Goal: Task Accomplishment & Management: Use online tool/utility

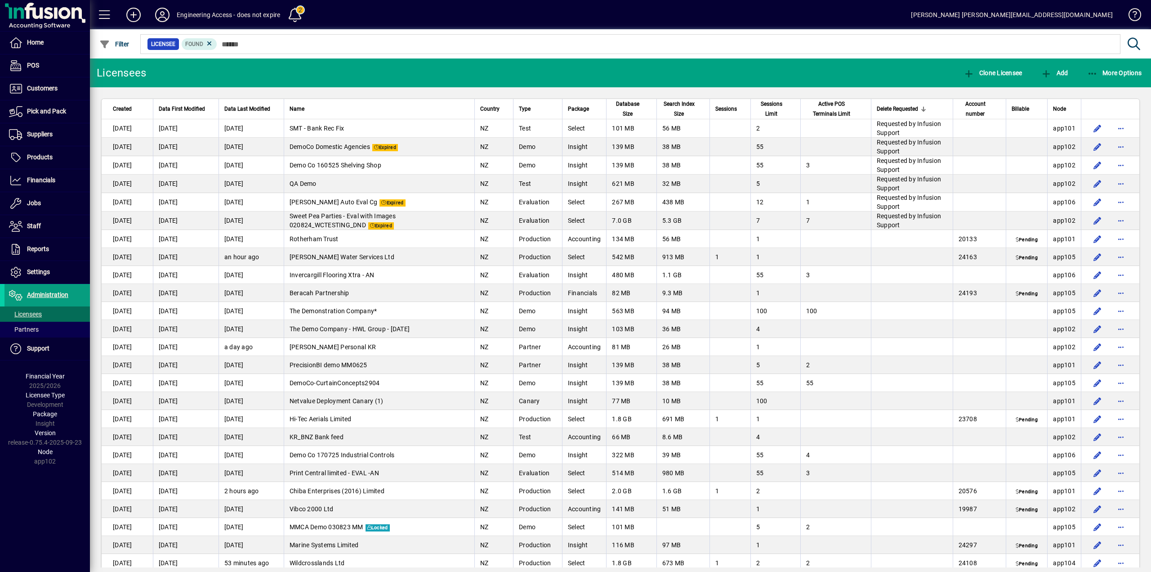
click at [890, 108] on span "Delete Requested" at bounding box center [897, 109] width 41 height 10
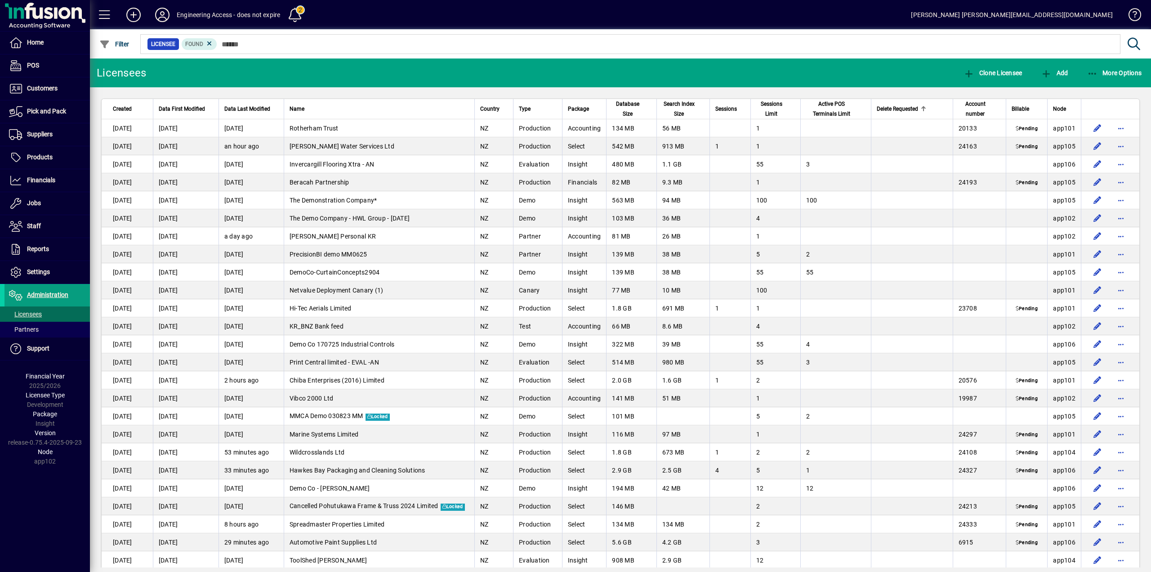
click at [890, 108] on span "Delete Requested" at bounding box center [897, 109] width 41 height 10
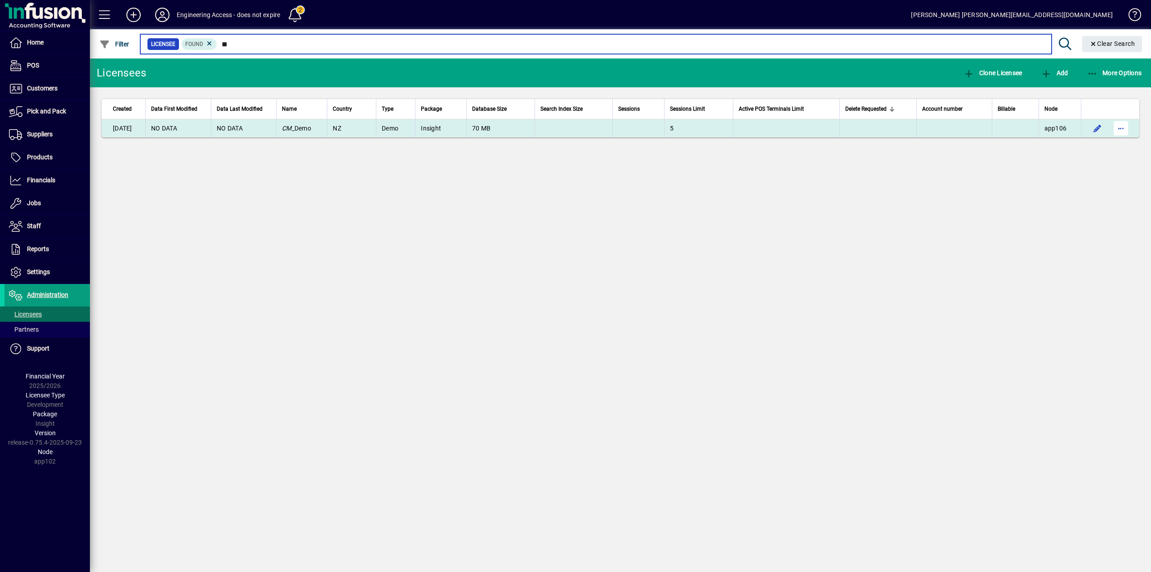
type input "**"
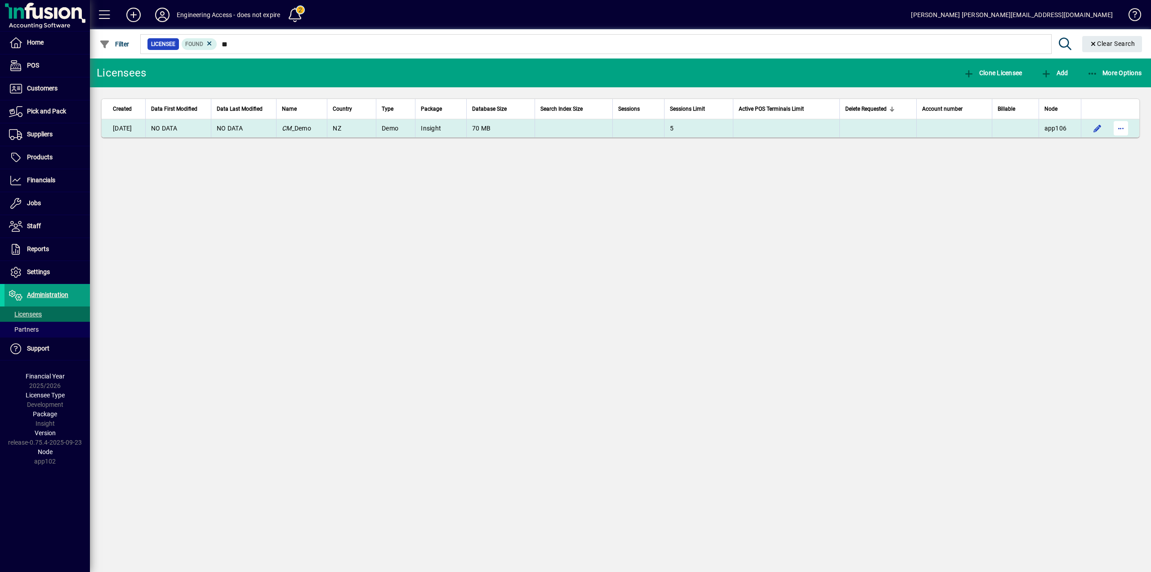
click at [1124, 128] on span "button" at bounding box center [1121, 128] width 22 height 22
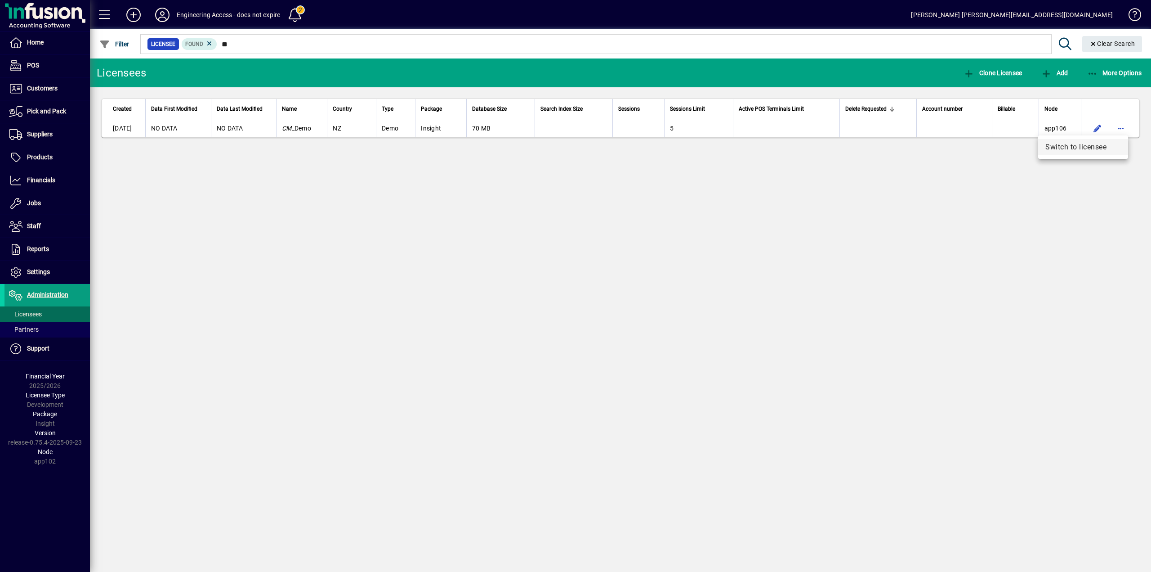
click at [1080, 149] on span "Switch to licensee" at bounding box center [1083, 147] width 76 height 11
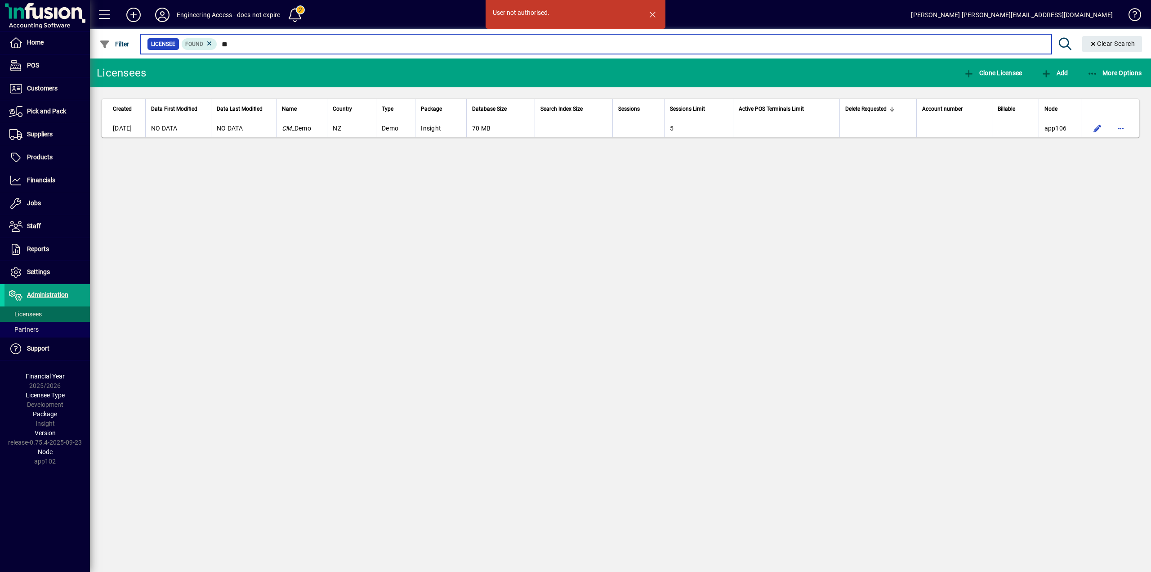
click at [250, 45] on input "**" at bounding box center [630, 44] width 827 height 13
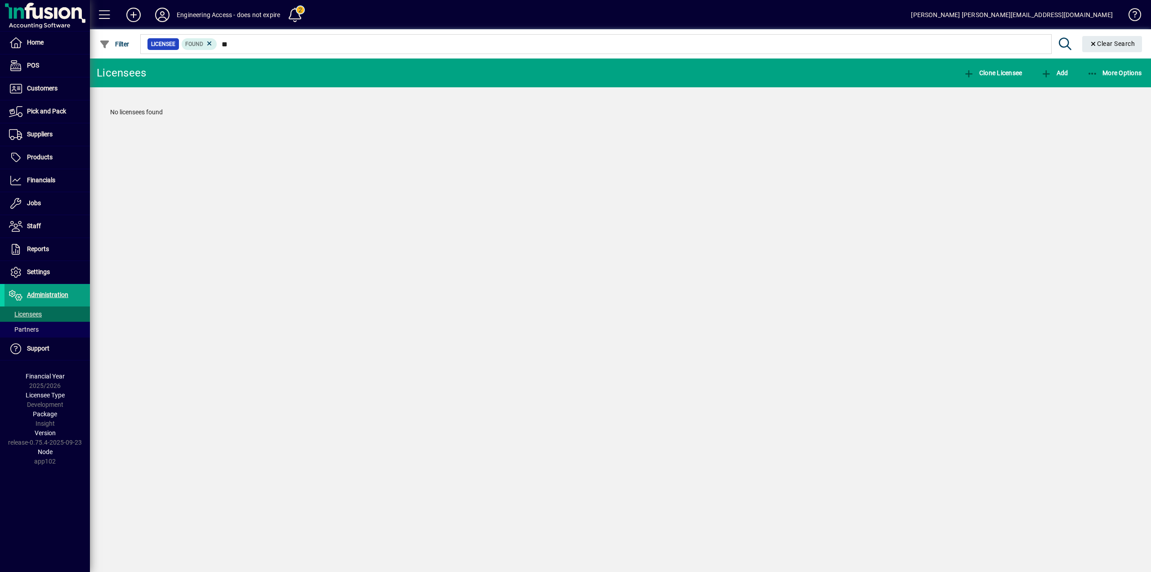
type input "*"
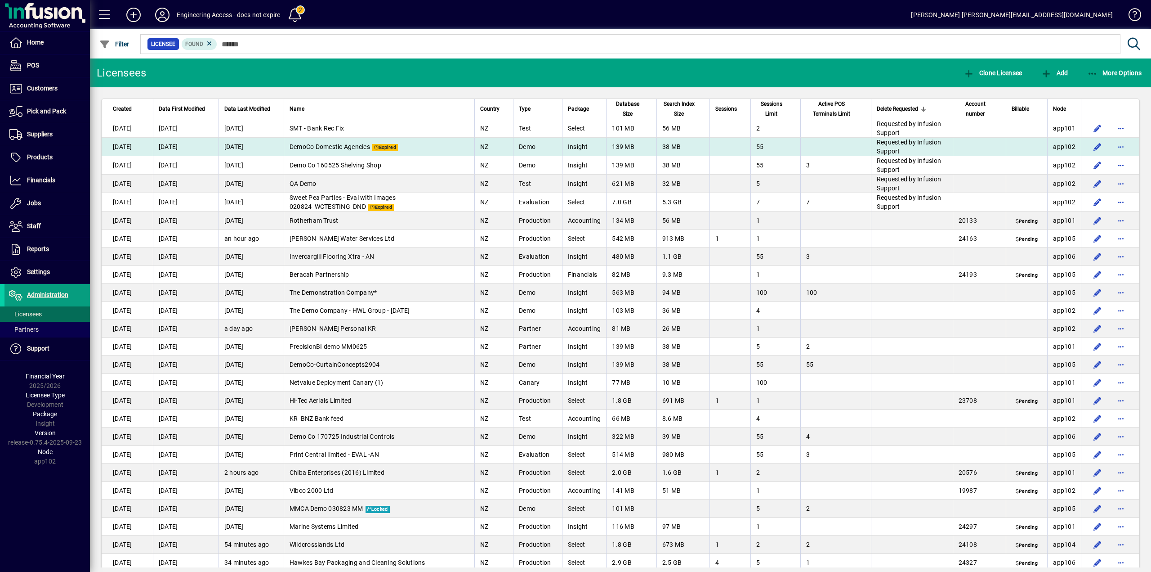
click at [893, 147] on td "Requested by Infusion Support" at bounding box center [912, 147] width 82 height 18
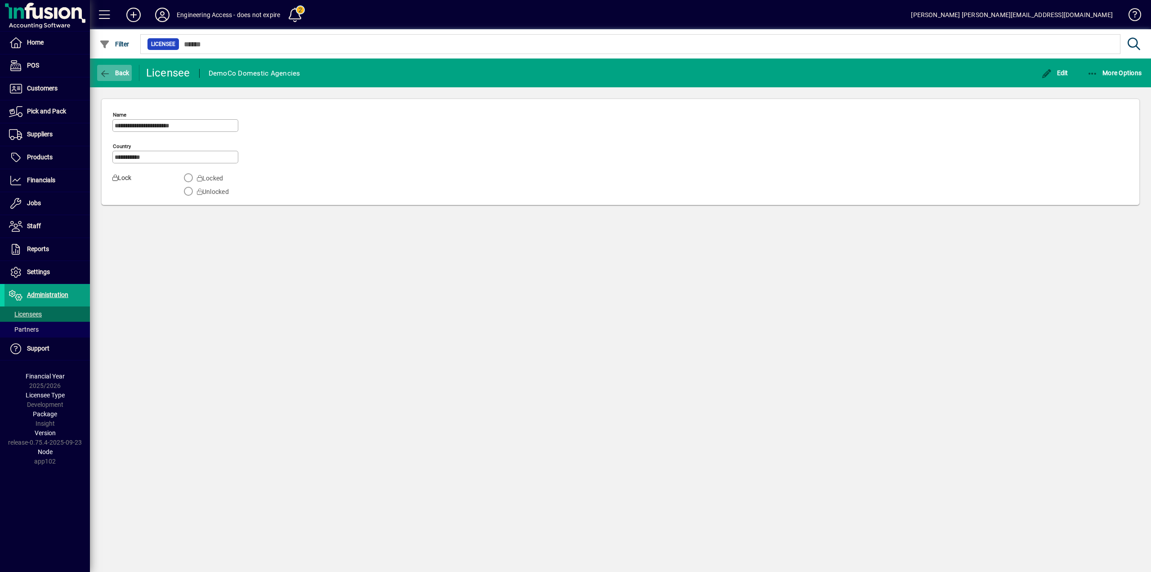
click at [118, 75] on span "Back" at bounding box center [114, 72] width 30 height 7
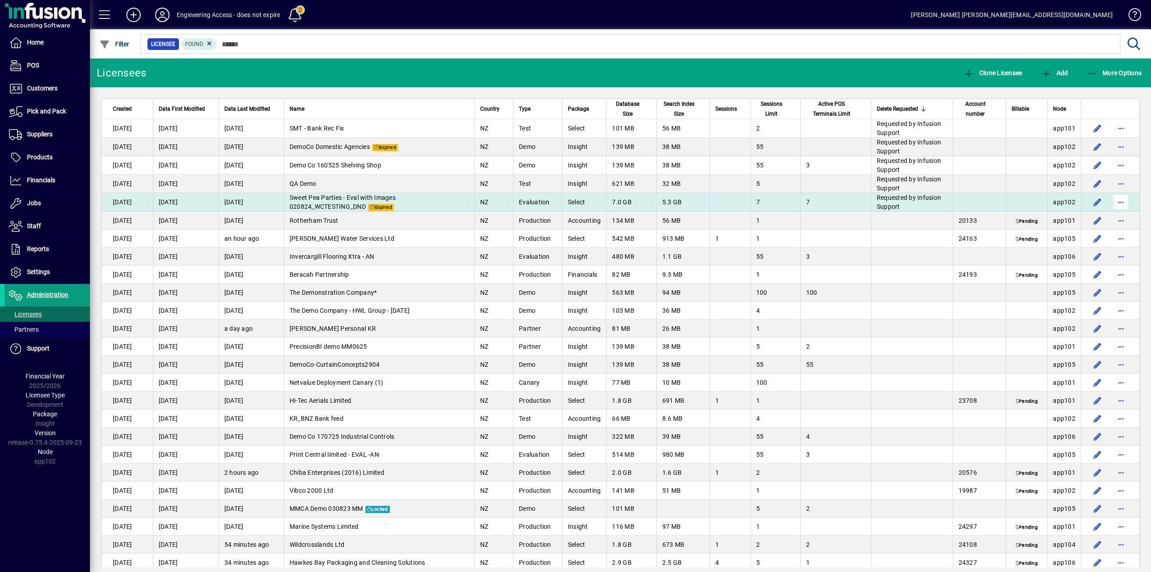
click at [1116, 201] on span "button" at bounding box center [1121, 202] width 22 height 22
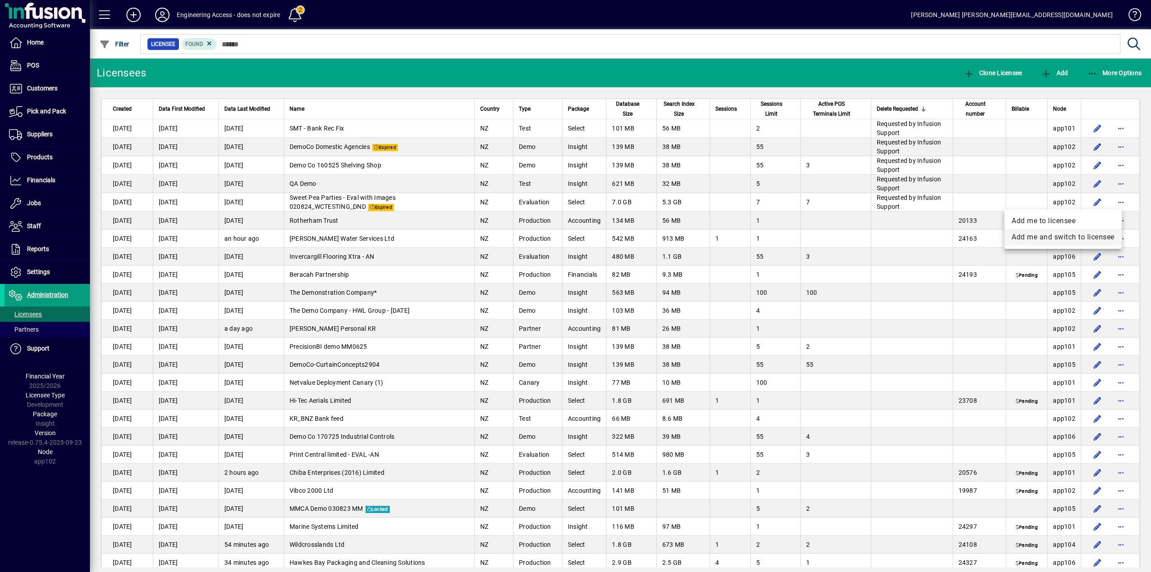
click at [1060, 237] on span "Add me and switch to licensee" at bounding box center [1063, 237] width 103 height 11
